Goal: Information Seeking & Learning: Learn about a topic

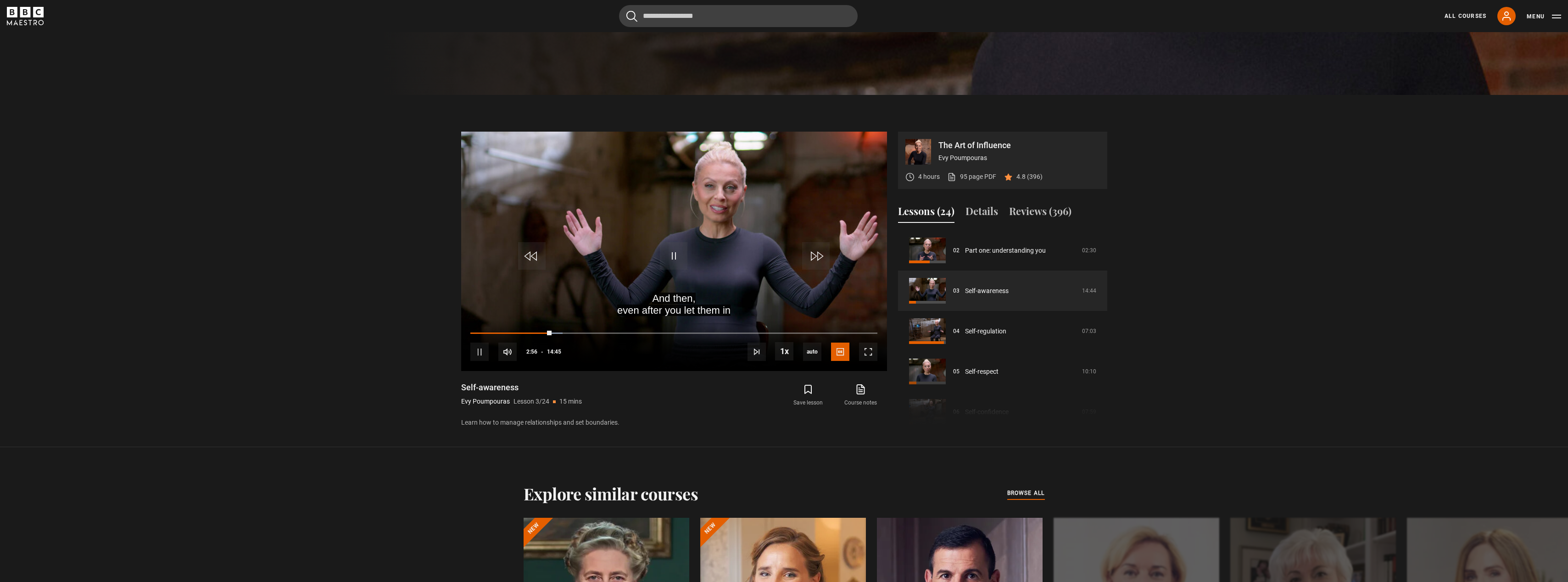
scroll to position [504, 0]
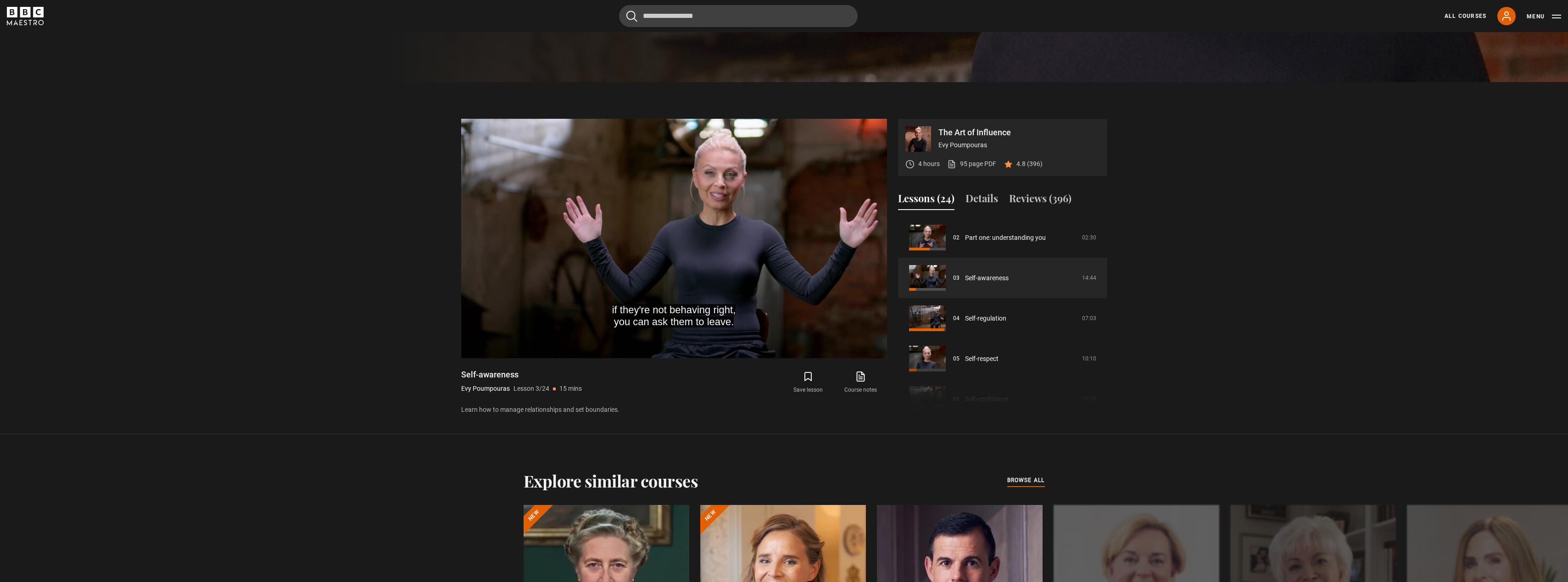
drag, startPoint x: 1107, startPoint y: 260, endPoint x: 1121, endPoint y: 322, distance: 63.6
click at [1121, 322] on section "The Art of Influence Evy Poumpouras 4 hours 95 page PDF (opens in new tab) 4.8 …" at bounding box center [784, 258] width 1568 height 353
drag, startPoint x: 1121, startPoint y: 322, endPoint x: 1258, endPoint y: 187, distance: 192.3
click at [1258, 187] on section "The Art of Influence Evy Poumpouras 4 hours 95 page PDF (opens in new tab) 4.8 …" at bounding box center [784, 258] width 1568 height 353
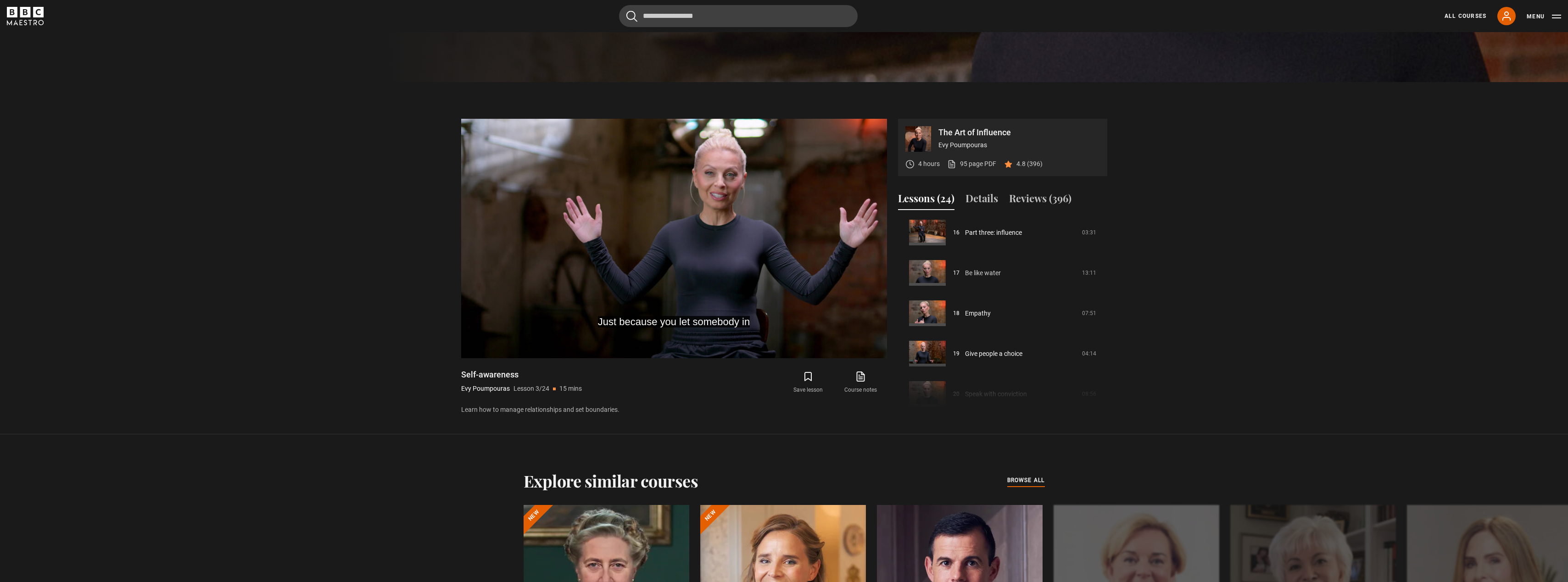
click at [965, 278] on link "Be like water" at bounding box center [983, 273] width 36 height 10
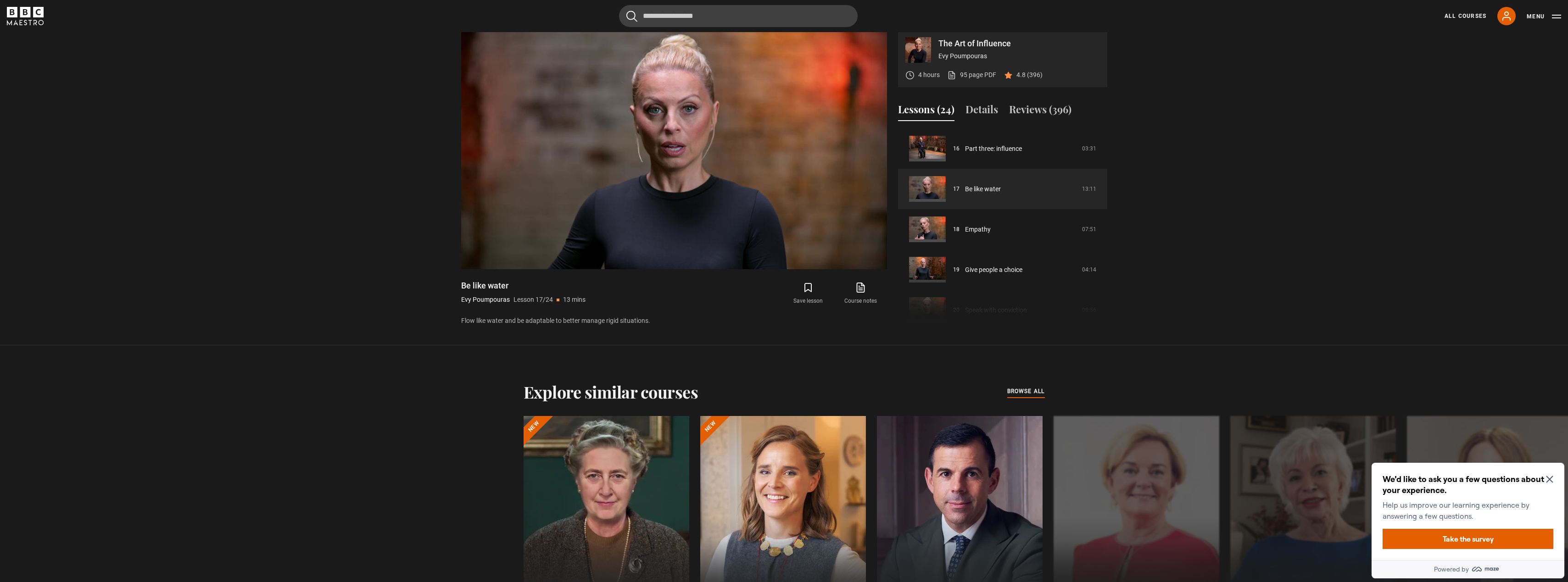
click at [1547, 480] on icon "Close Maze Prompt" at bounding box center [1549, 479] width 7 height 7
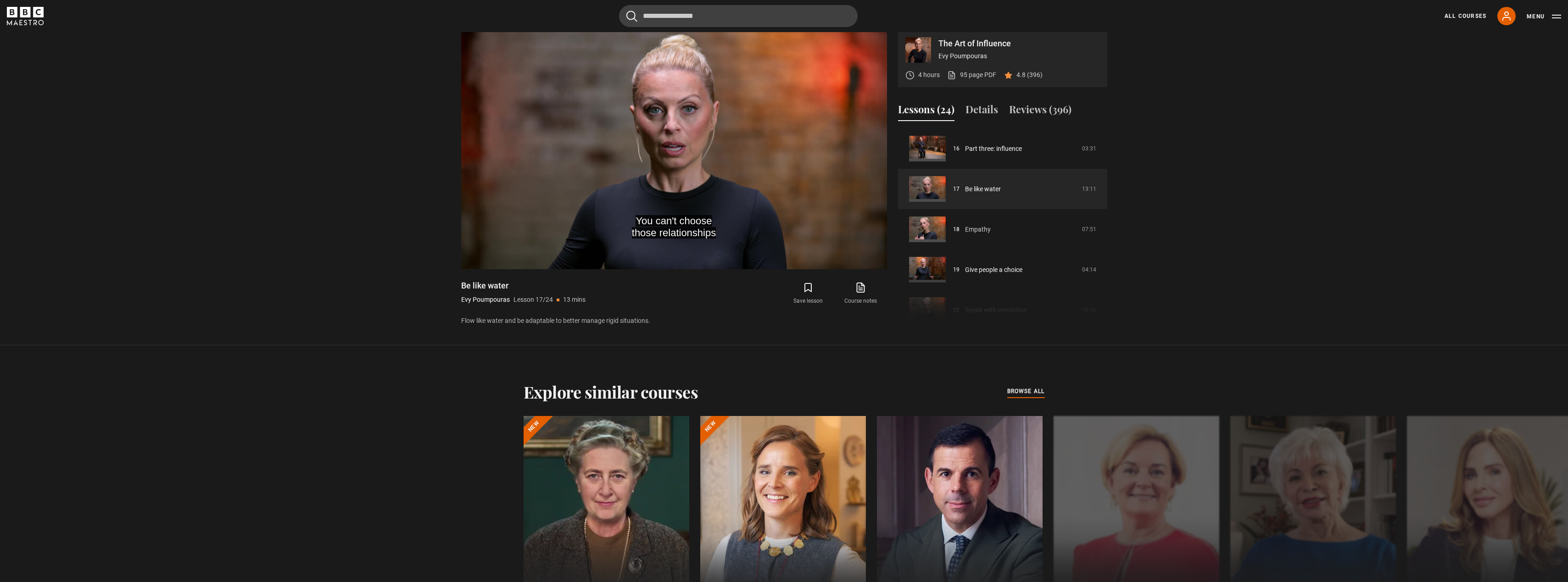
click at [965, 235] on link "Empathy" at bounding box center [978, 229] width 26 height 10
click at [969, 233] on link "Empathy" at bounding box center [978, 229] width 26 height 10
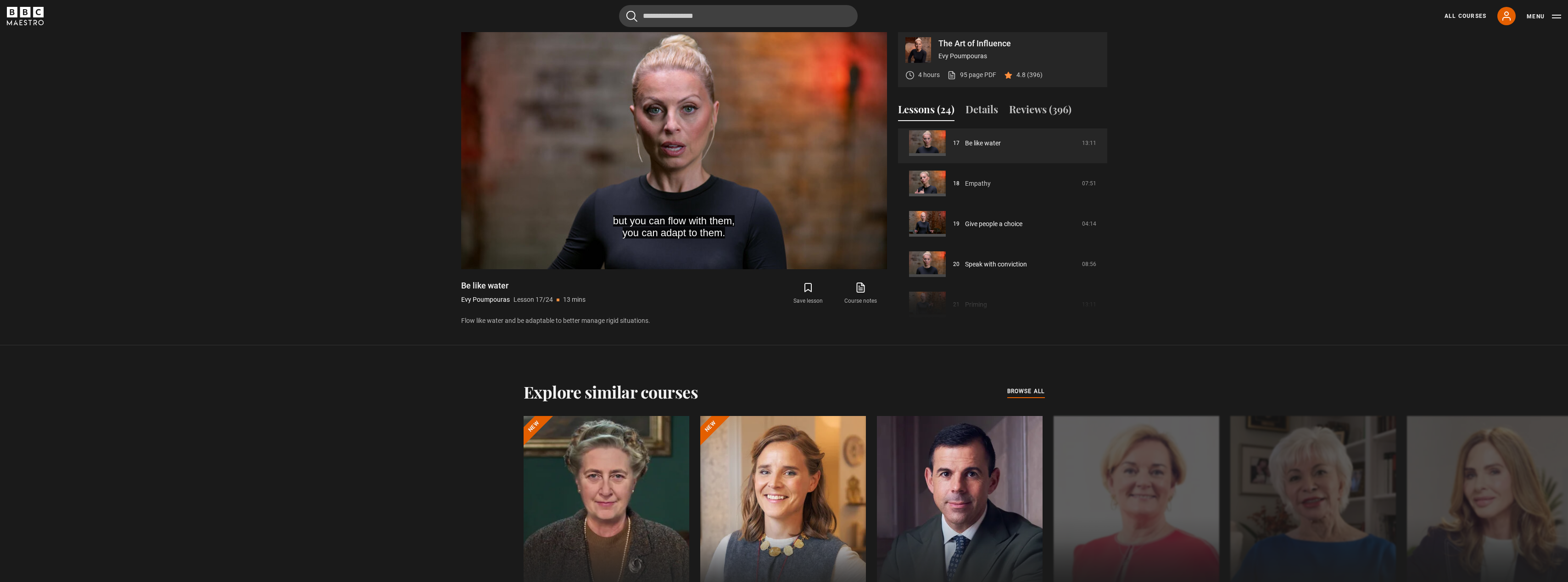
click at [975, 188] on link "Empathy" at bounding box center [978, 183] width 26 height 10
click at [970, 187] on link "Empathy" at bounding box center [978, 183] width 26 height 10
click at [971, 188] on link "Empathy" at bounding box center [978, 183] width 26 height 10
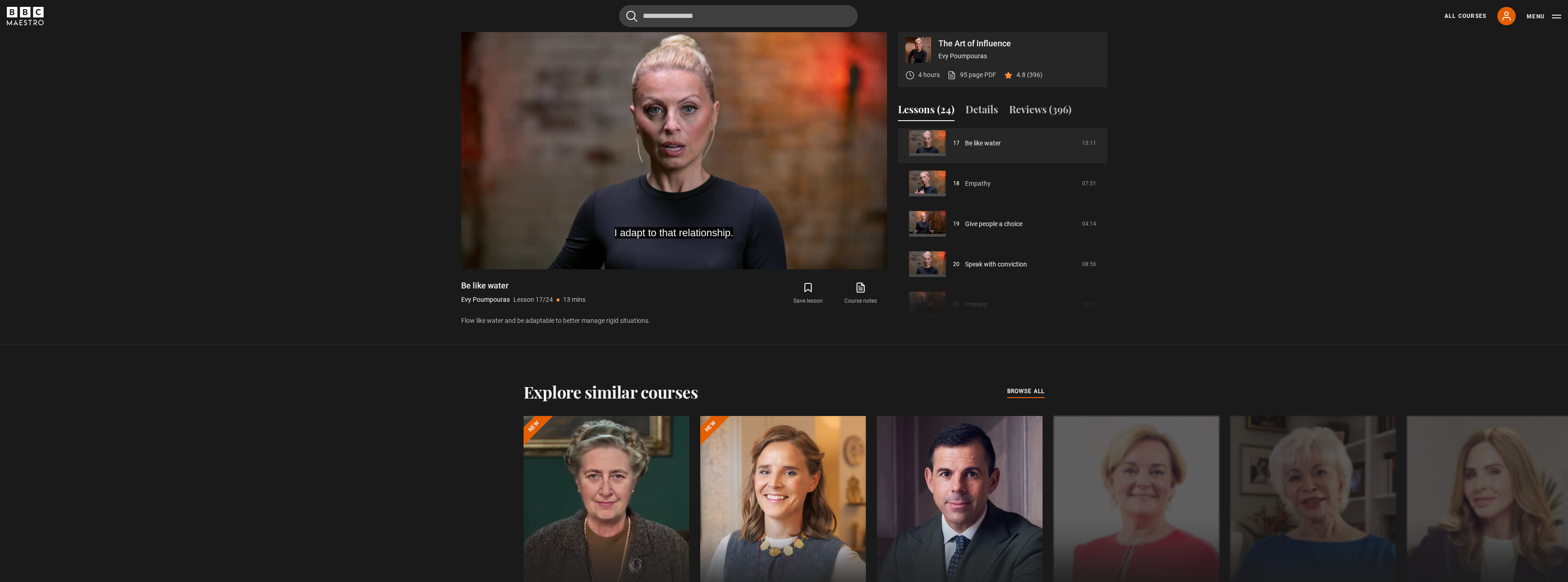
click at [971, 188] on link "Empathy" at bounding box center [978, 183] width 26 height 10
click at [965, 188] on link "Empathy" at bounding box center [978, 183] width 26 height 10
click at [973, 187] on link "Empathy" at bounding box center [978, 183] width 26 height 10
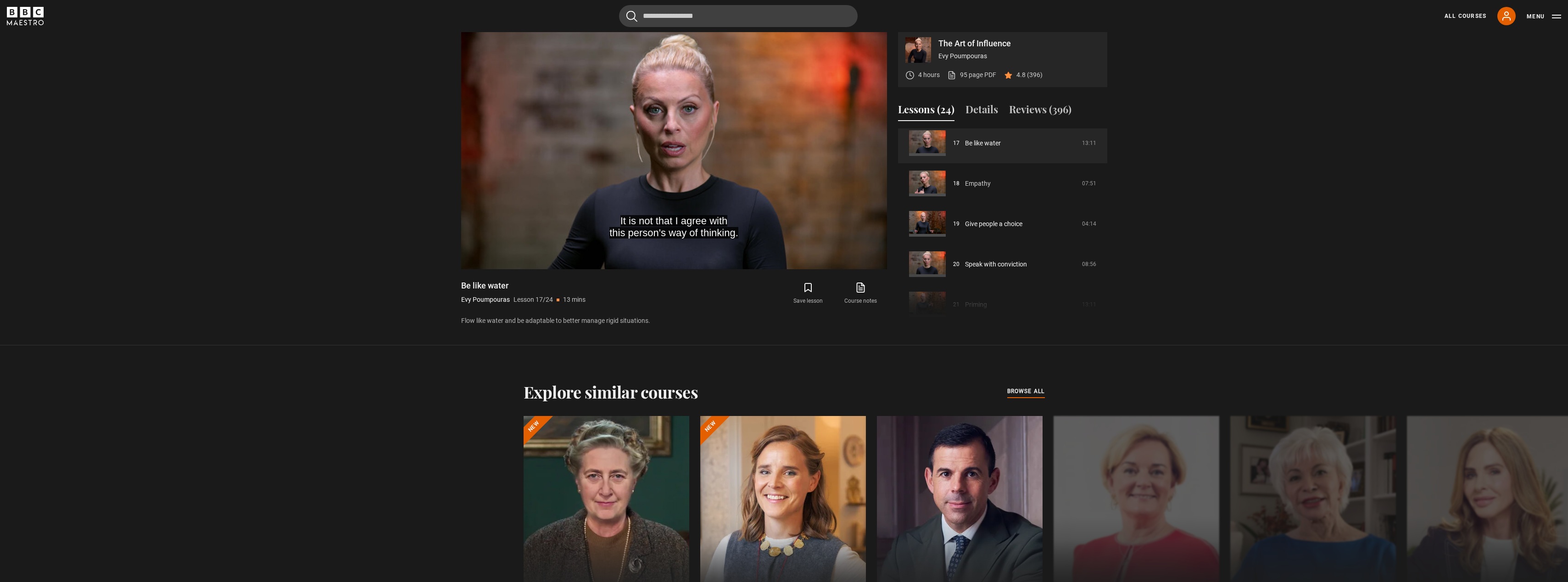
click at [974, 187] on link "Empathy" at bounding box center [978, 183] width 26 height 10
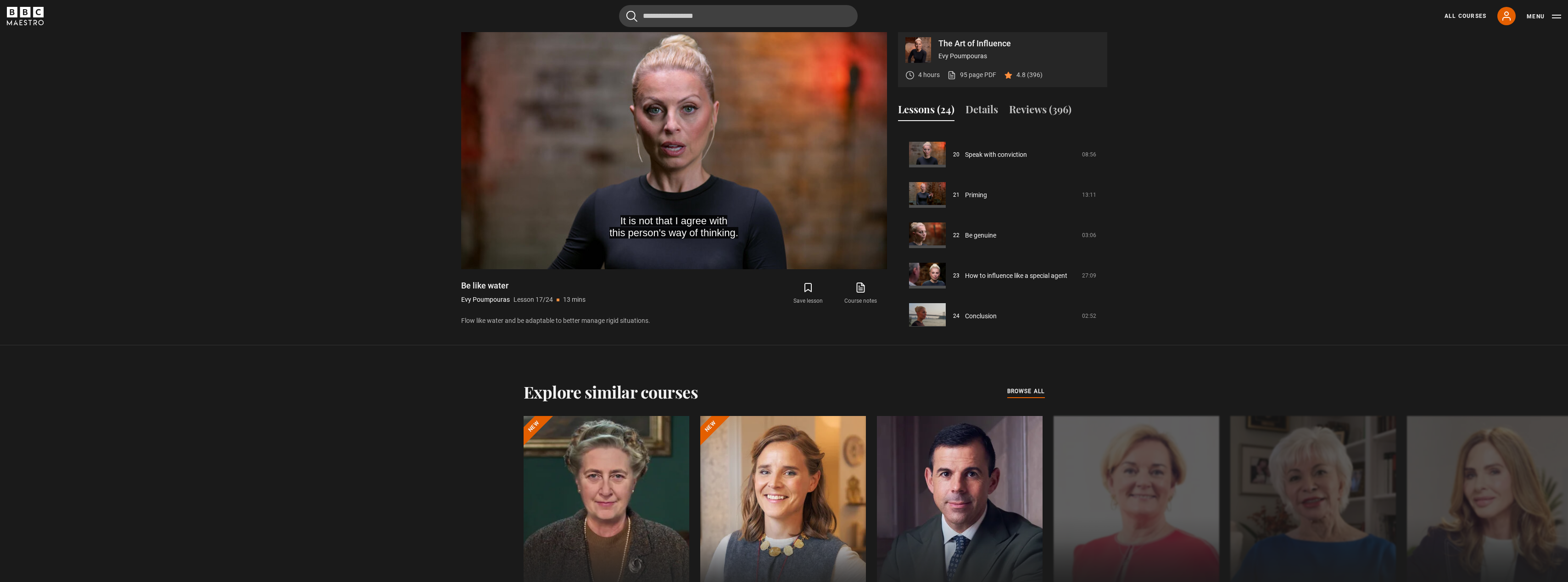
scroll to position [811, 0]
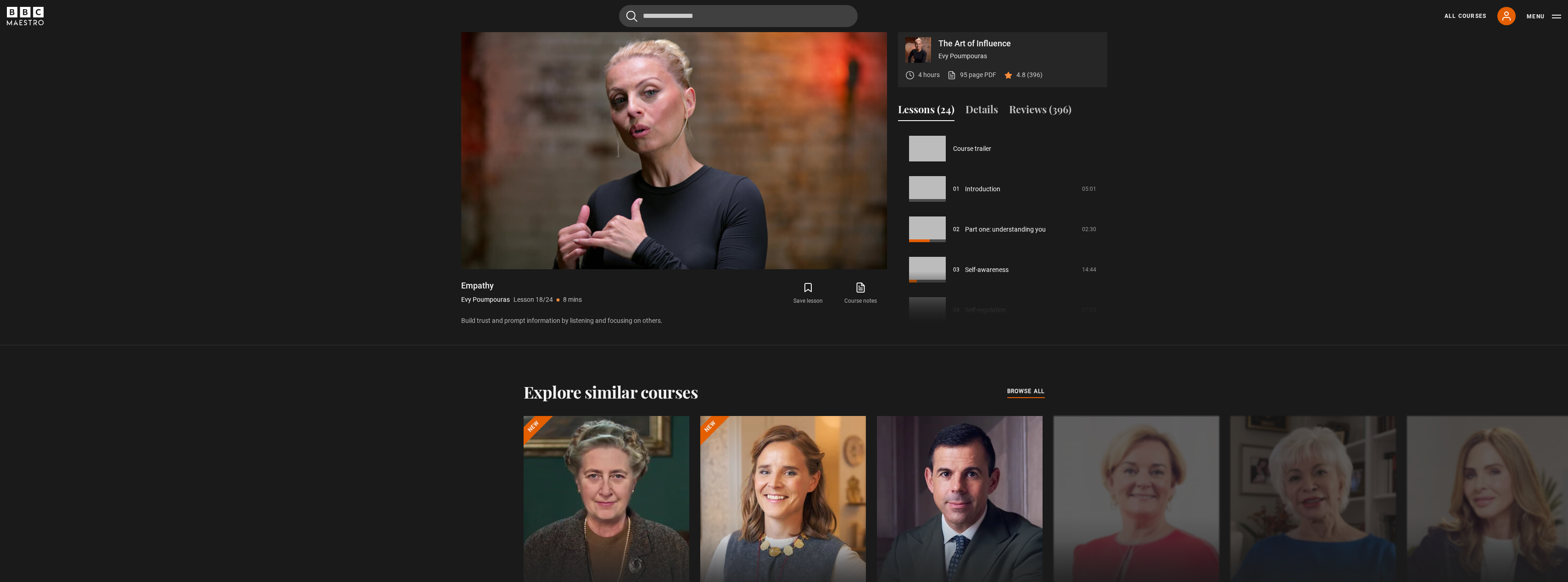
scroll to position [686, 0]
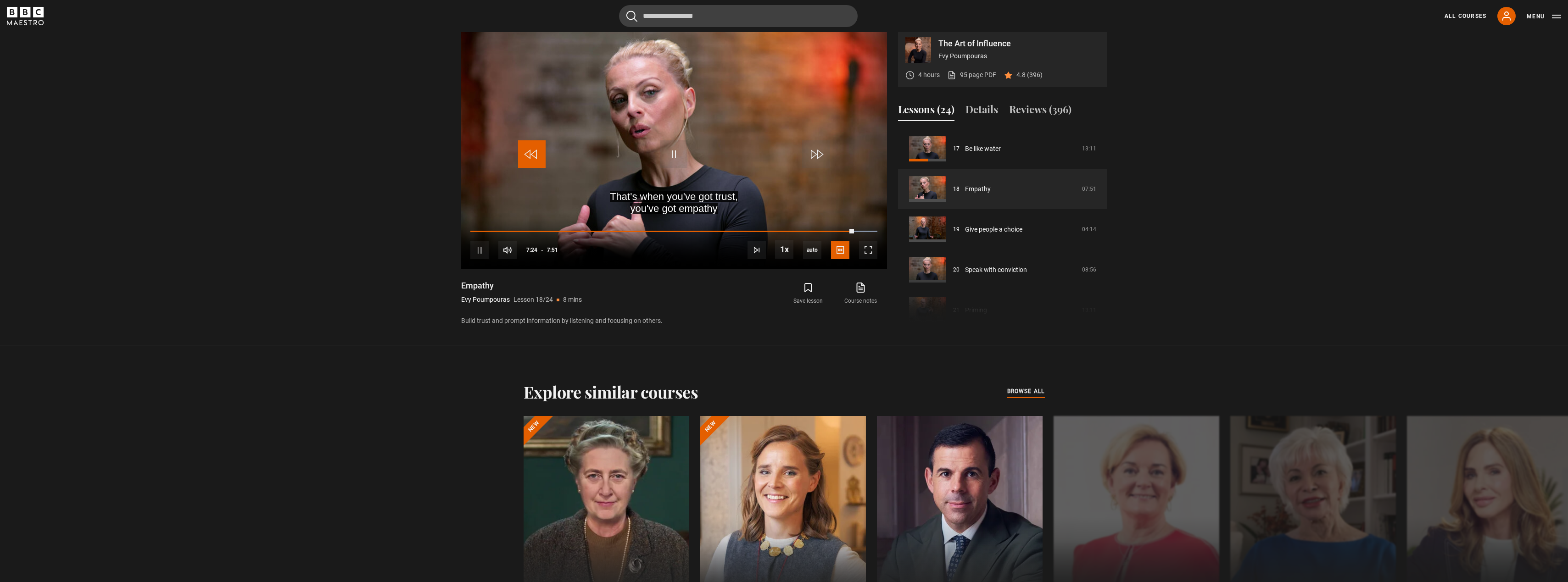
click at [531, 160] on span "Video Player" at bounding box center [531, 154] width 28 height 28
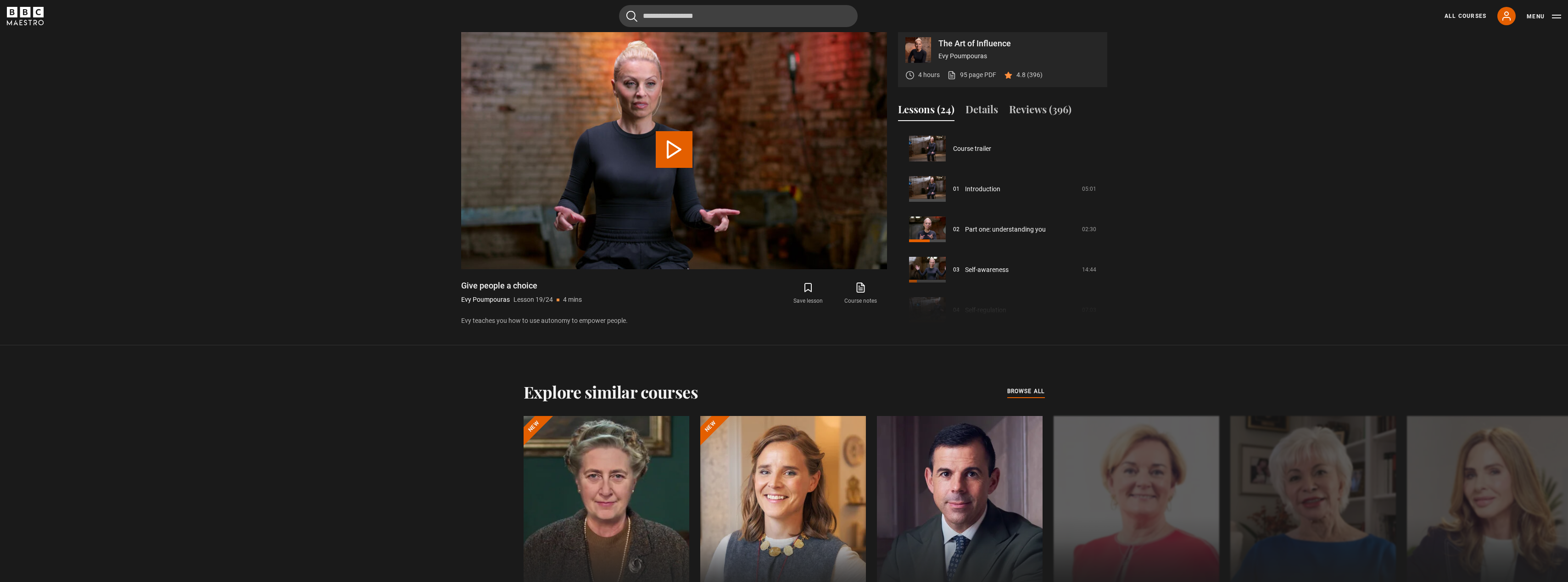
scroll to position [727, 0]
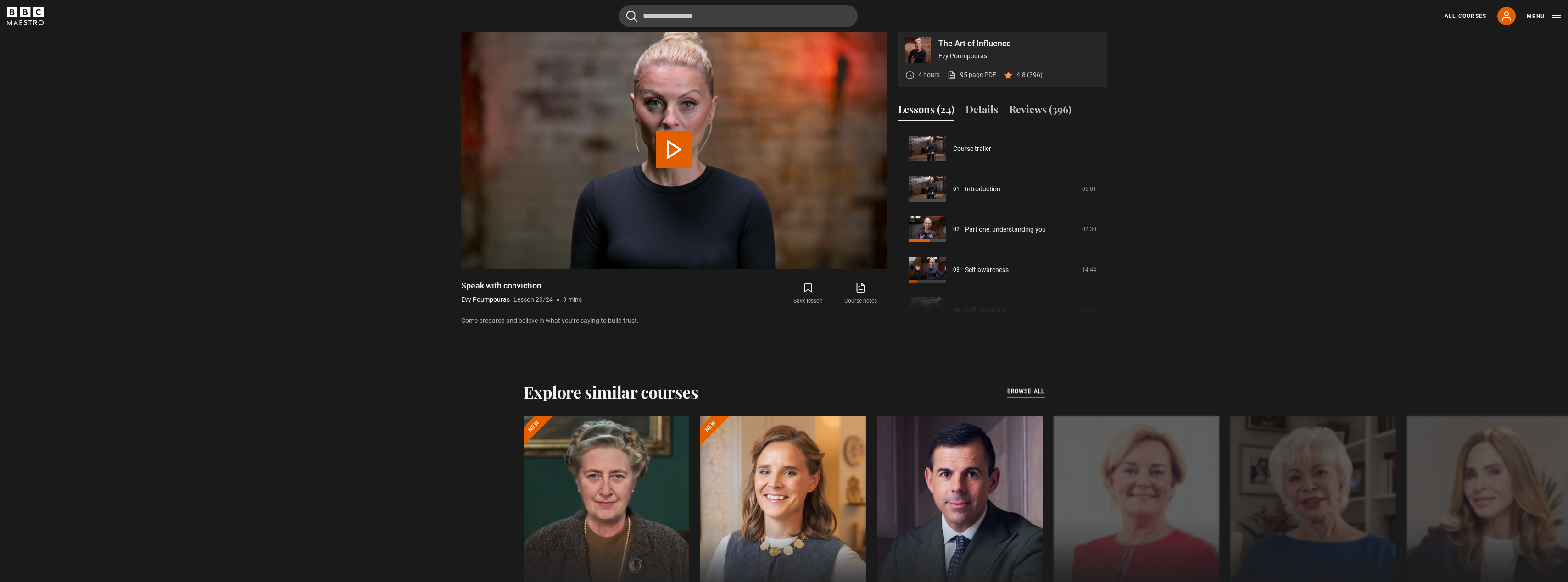
scroll to position [767, 0]
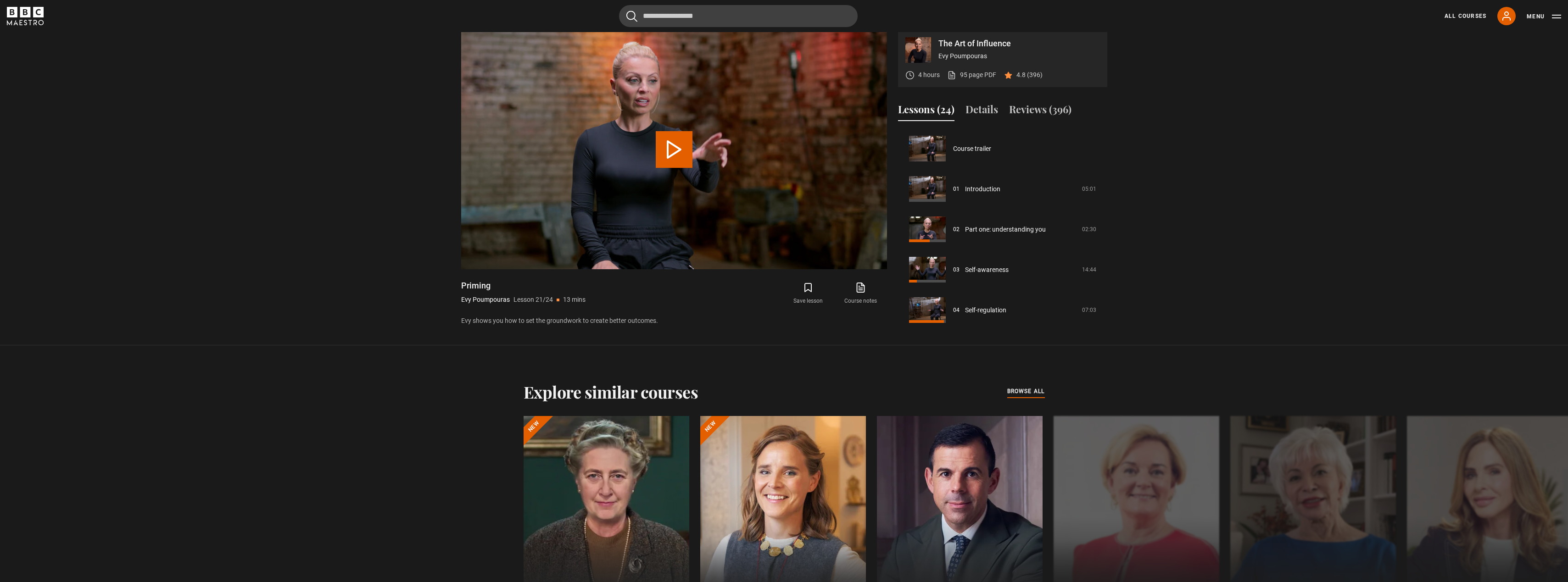
scroll to position [808, 0]
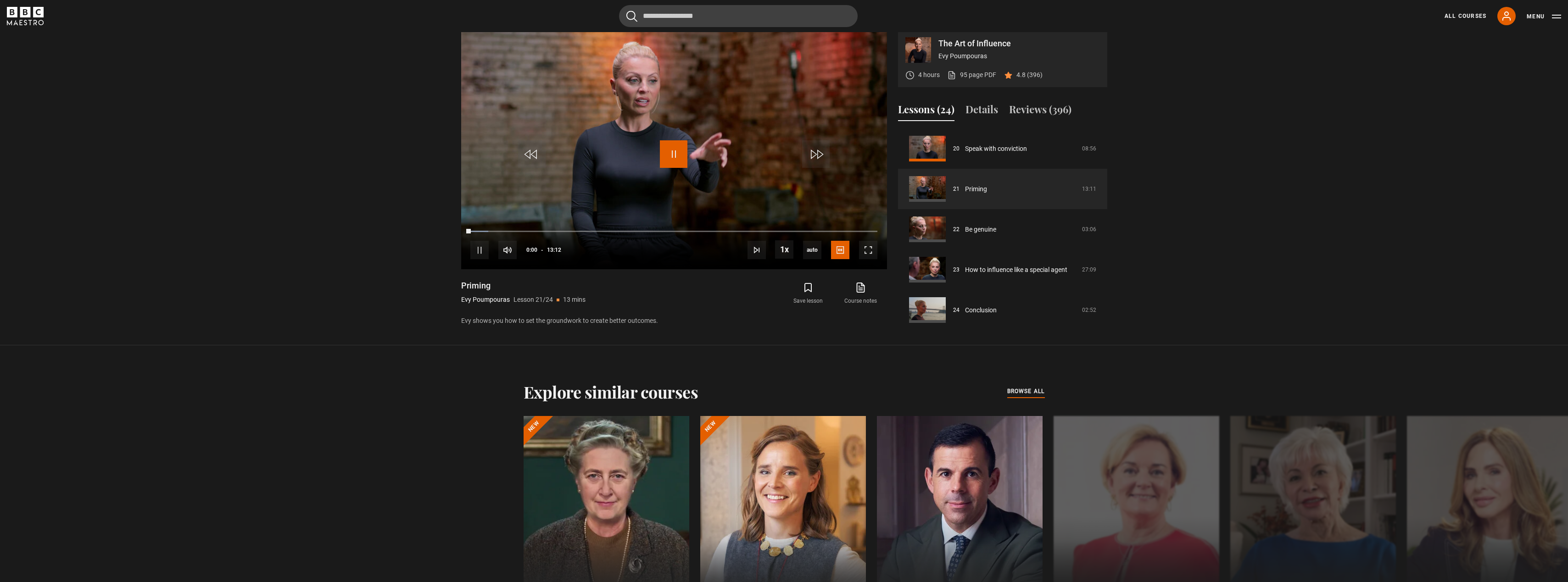
click at [674, 161] on span "Video Player" at bounding box center [673, 154] width 28 height 28
click at [661, 161] on span "Video Player" at bounding box center [673, 154] width 28 height 28
click at [974, 235] on link "Be genuine" at bounding box center [980, 229] width 31 height 10
click at [981, 235] on link "Be genuine" at bounding box center [980, 229] width 31 height 10
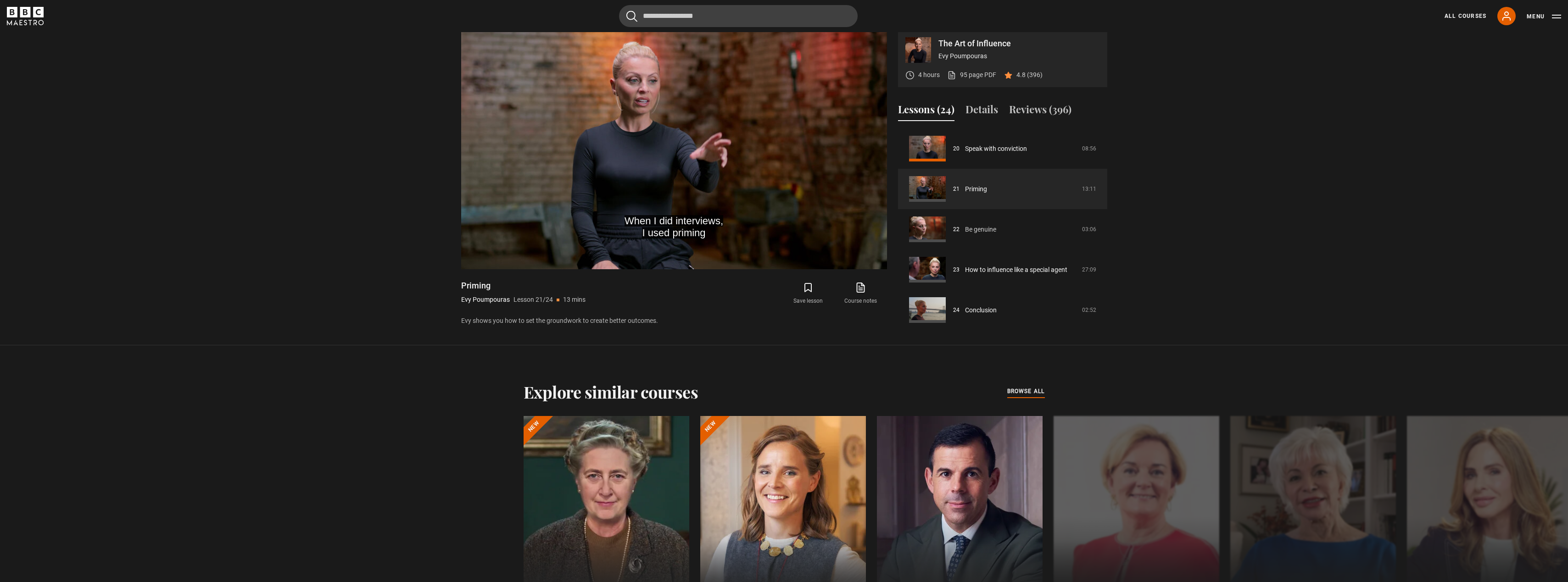
click at [981, 235] on link "Be genuine" at bounding box center [980, 229] width 31 height 10
click at [981, 235] on link "Be genuine" at bounding box center [980, 229] width 31 height 10
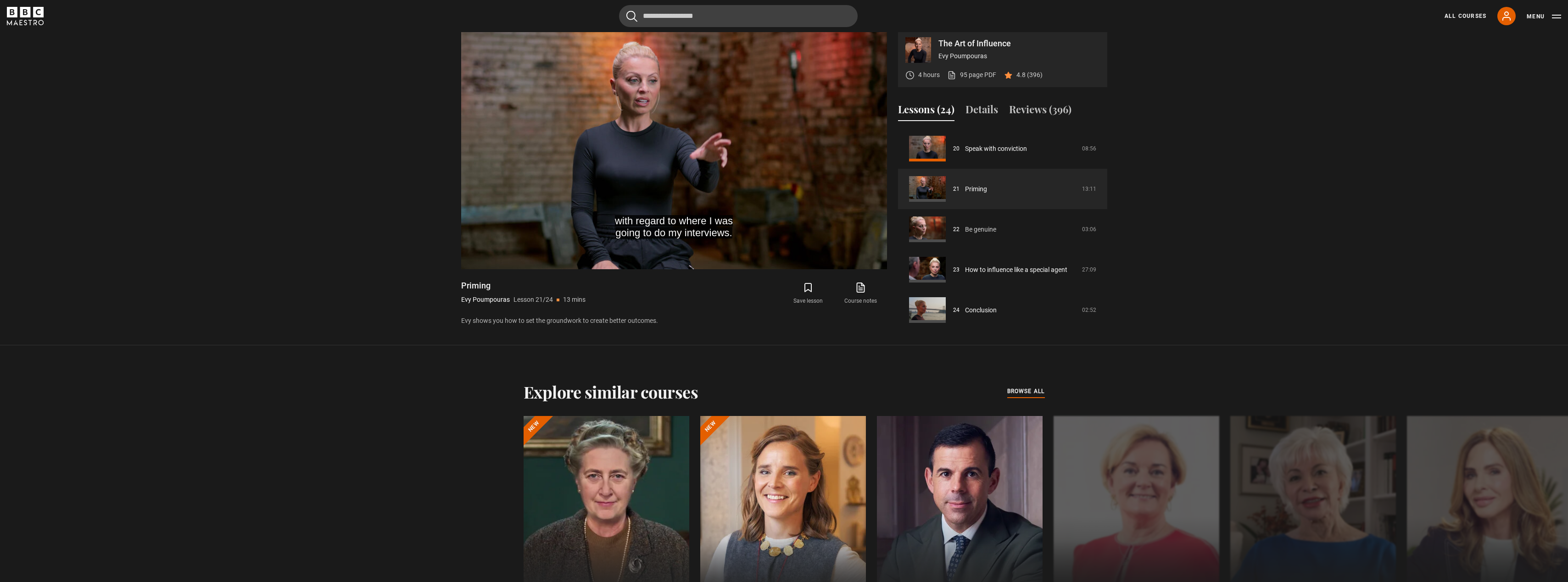
click at [981, 235] on link "Be genuine" at bounding box center [980, 229] width 31 height 10
click at [965, 235] on link "Be genuine" at bounding box center [980, 229] width 31 height 10
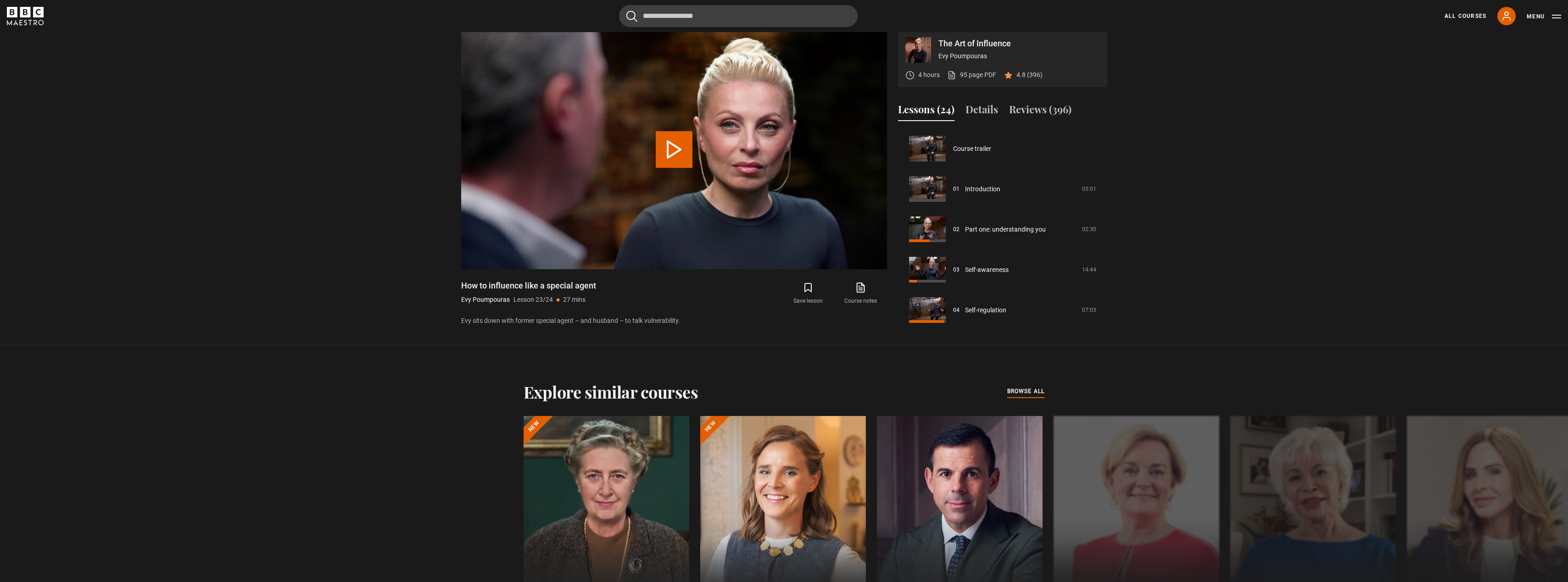
scroll to position [811, 0]
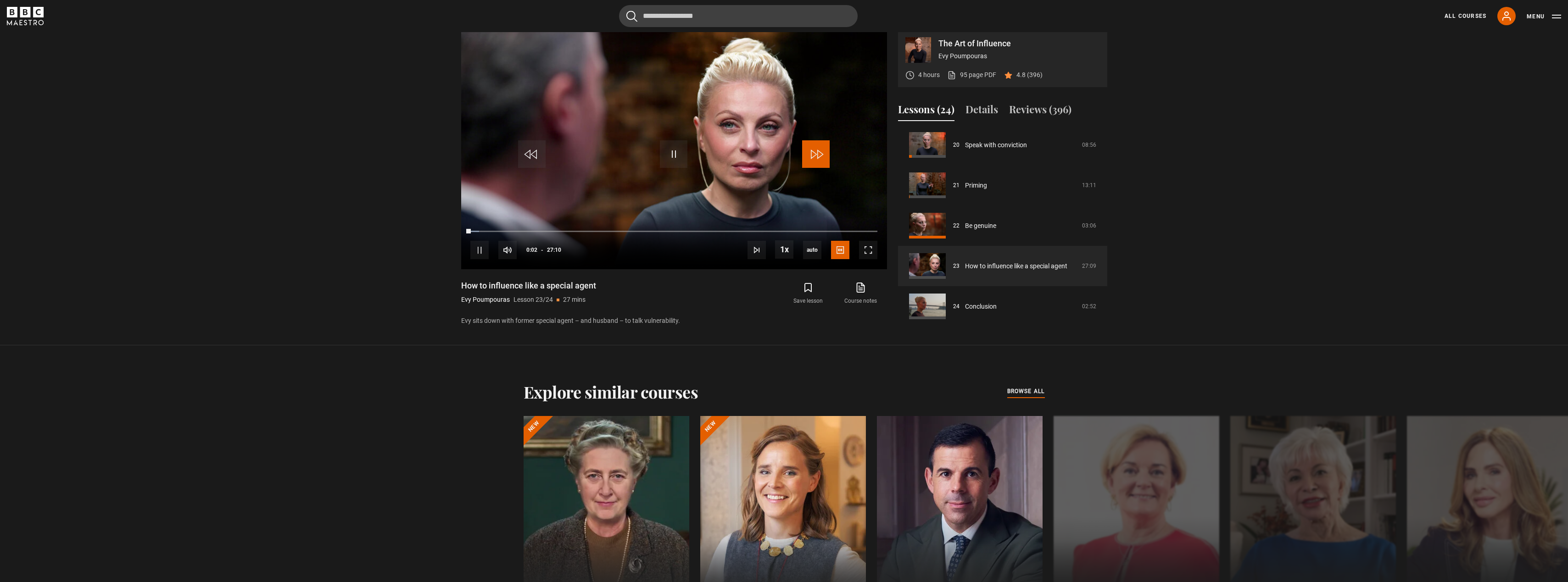
click at [812, 160] on span "Video Player" at bounding box center [815, 154] width 28 height 28
click at [815, 164] on span "Video Player" at bounding box center [815, 154] width 28 height 28
click at [675, 162] on span "Video Player" at bounding box center [673, 154] width 28 height 28
drag, startPoint x: 668, startPoint y: 169, endPoint x: 640, endPoint y: 54, distance: 118.4
click at [668, 167] on span "Video Player" at bounding box center [673, 154] width 28 height 28
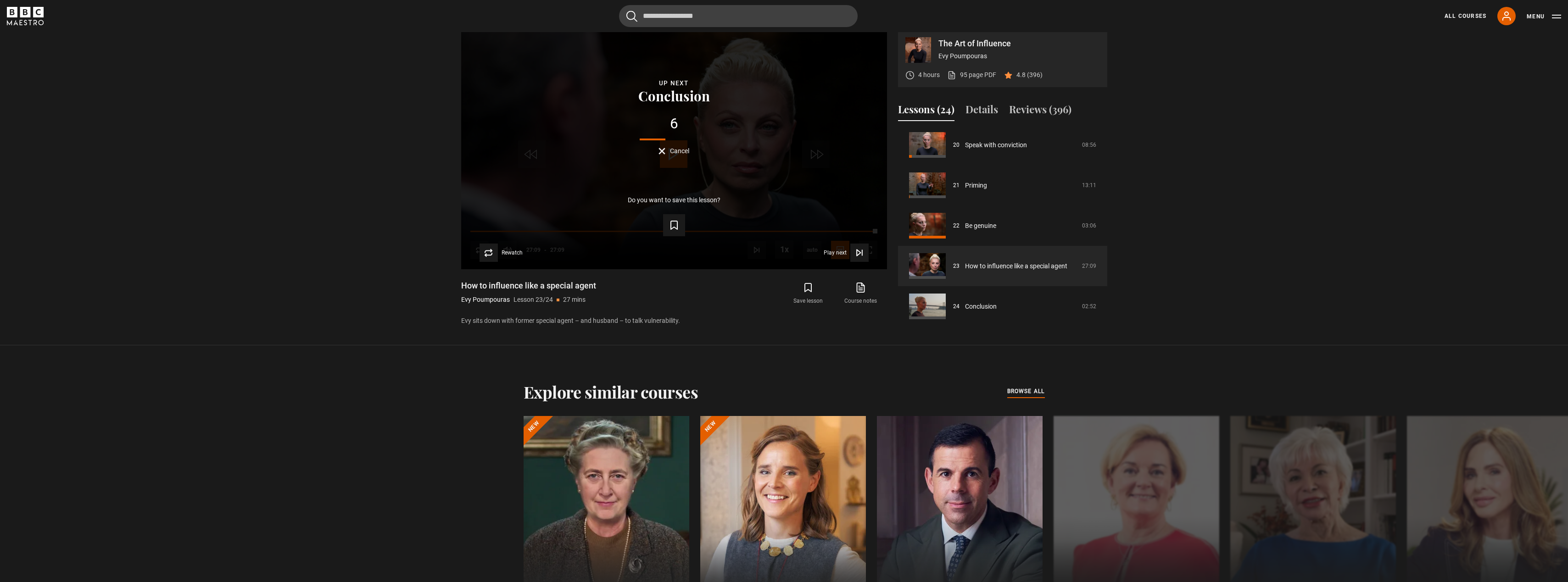
click at [676, 154] on span "Cancel" at bounding box center [680, 151] width 19 height 6
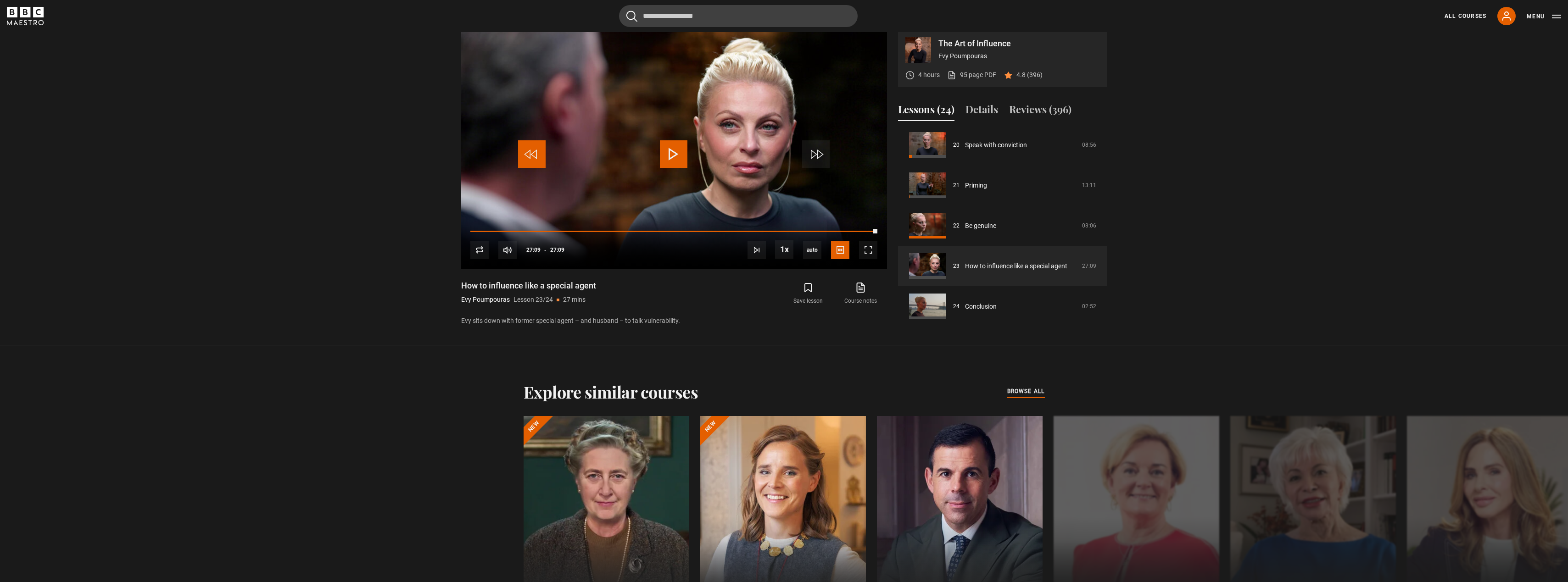
click at [532, 167] on span "Video Player" at bounding box center [531, 154] width 28 height 28
click at [532, 168] on span "Video Player" at bounding box center [531, 154] width 28 height 28
click at [669, 155] on span "Video Player" at bounding box center [673, 154] width 28 height 28
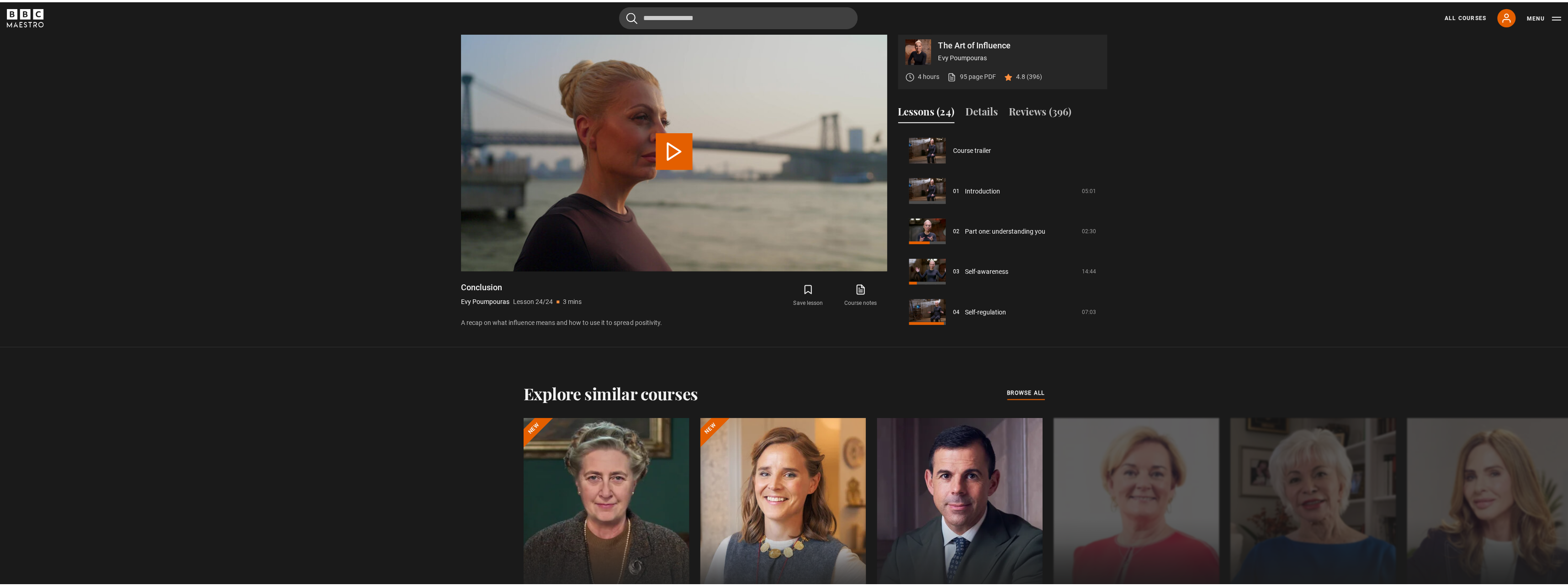
scroll to position [807, 0]
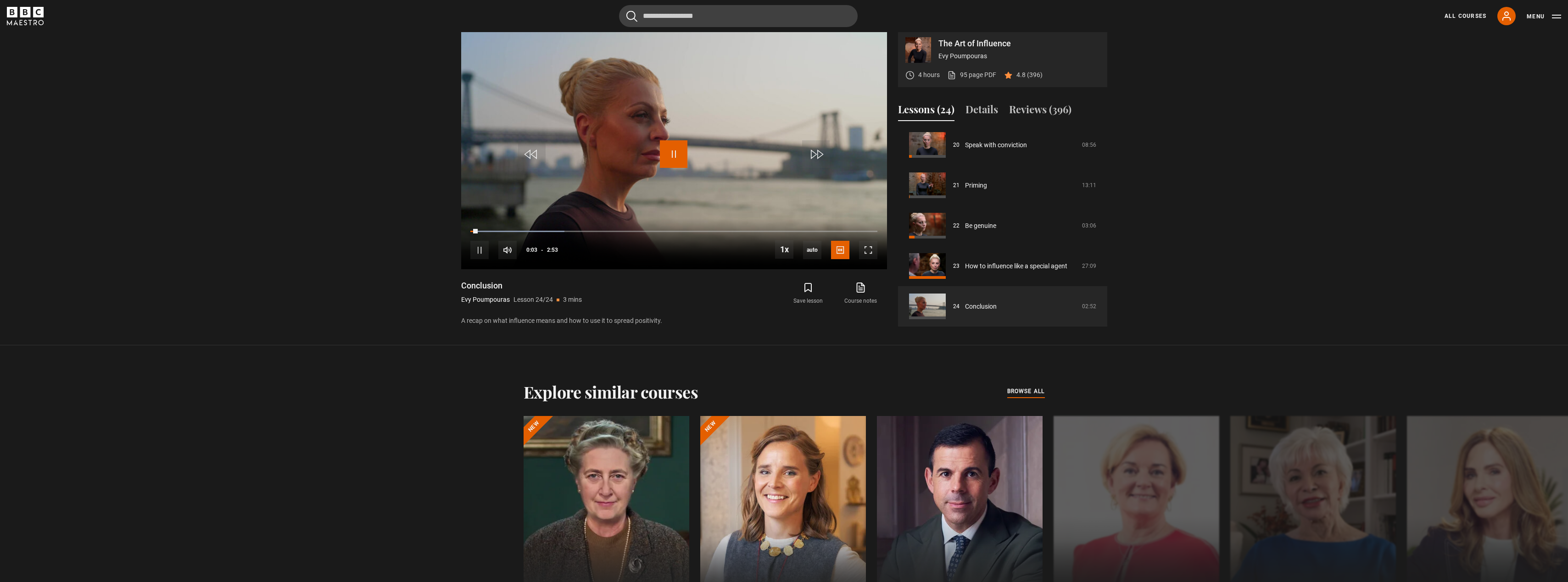
click at [674, 158] on span "Video Player" at bounding box center [673, 154] width 28 height 28
click at [676, 154] on span "Video Player" at bounding box center [673, 154] width 28 height 28
click at [729, 13] on input "Search" at bounding box center [738, 16] width 238 height 22
type input "********"
click at [626, 10] on button "submit" at bounding box center [631, 16] width 11 height 12
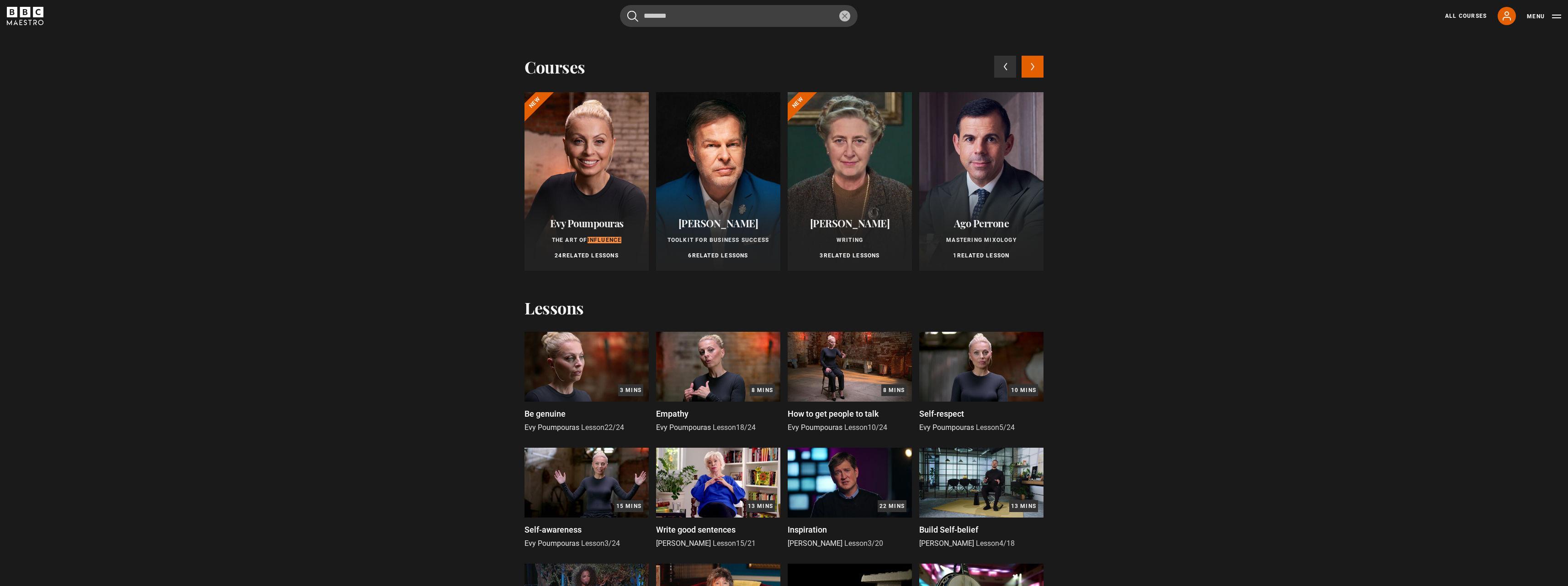
click at [721, 186] on div at bounding box center [718, 182] width 124 height 179
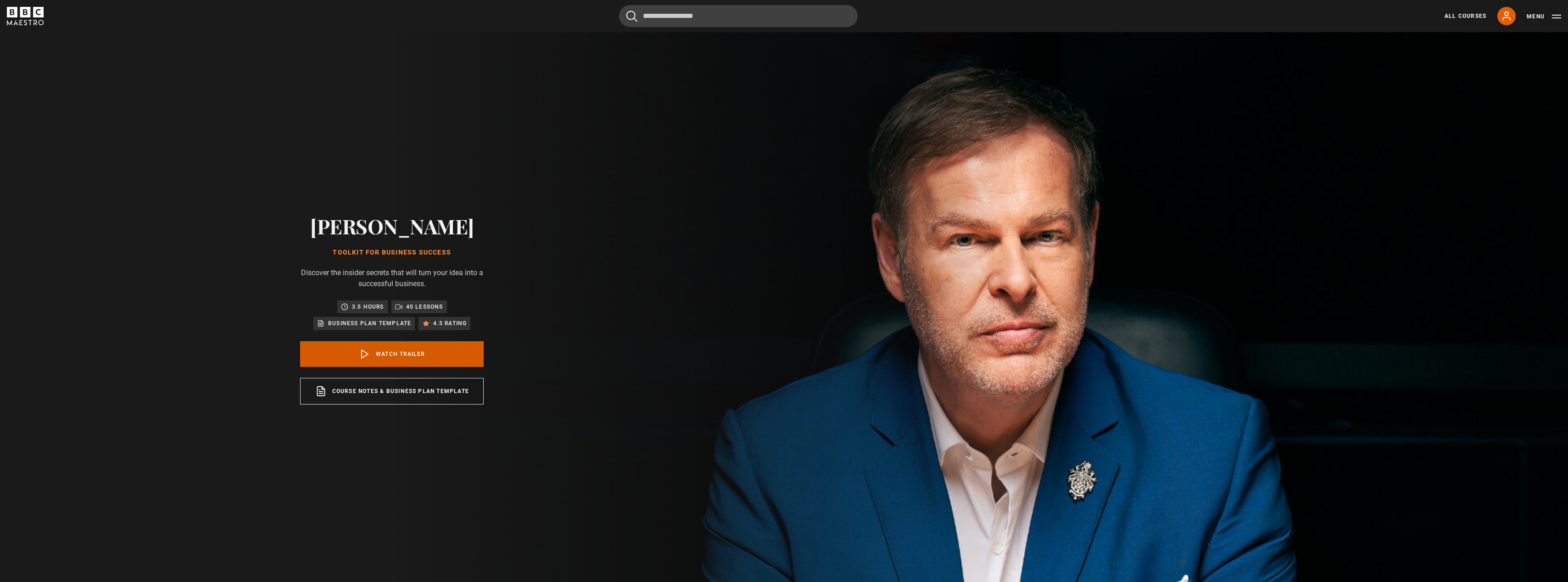
click at [449, 356] on link "Watch Trailer" at bounding box center [392, 354] width 183 height 26
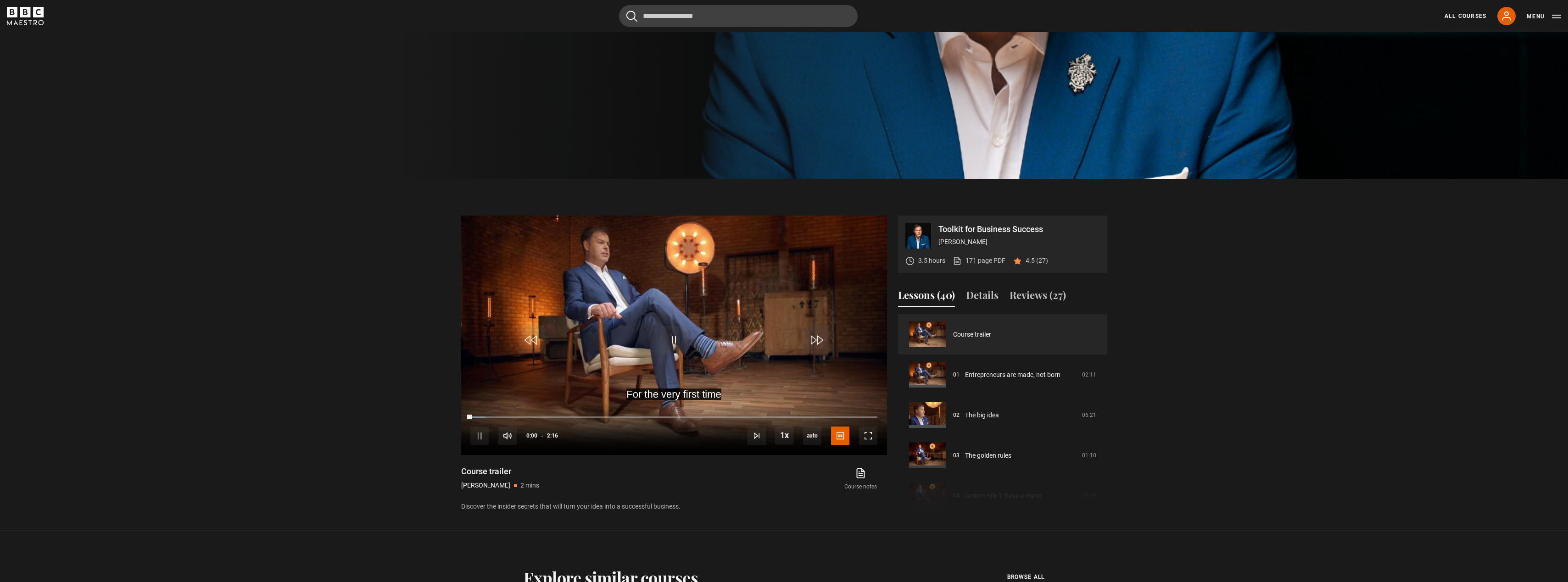
scroll to position [594, 0]
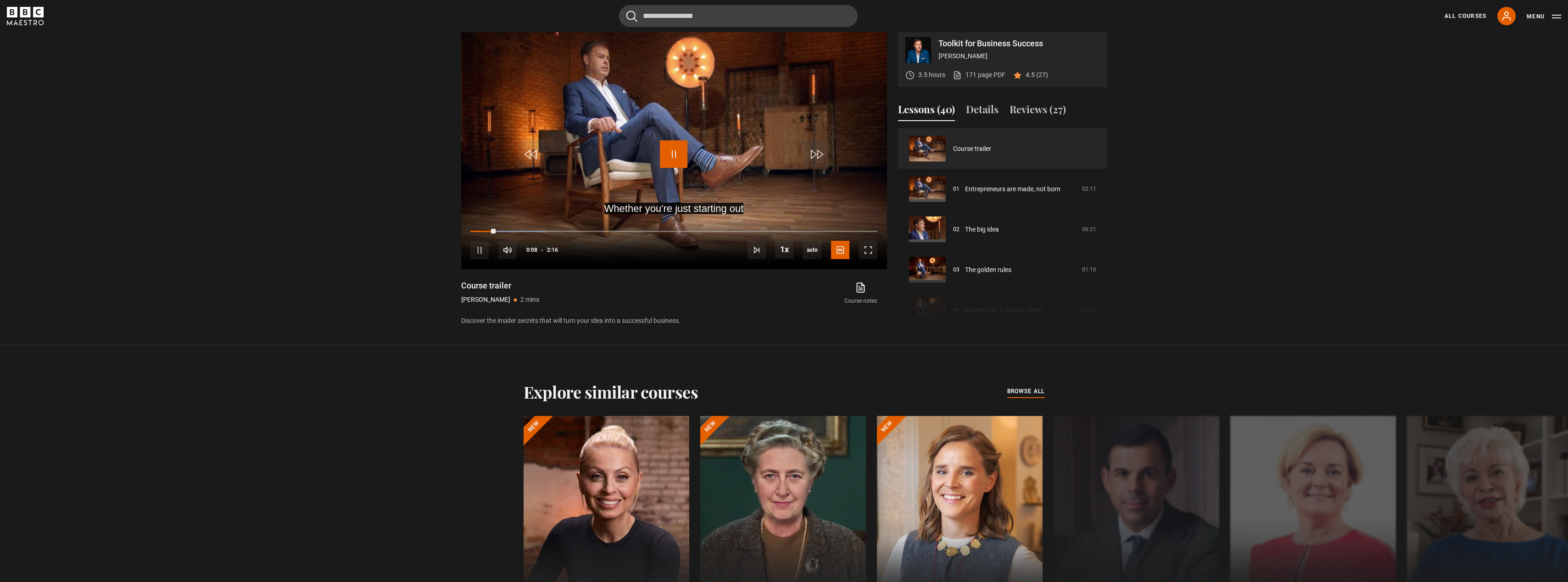
drag, startPoint x: 672, startPoint y: 158, endPoint x: 671, endPoint y: 153, distance: 5.1
click at [671, 156] on span "Video Player" at bounding box center [673, 154] width 28 height 28
